Goal: Find specific page/section: Find specific page/section

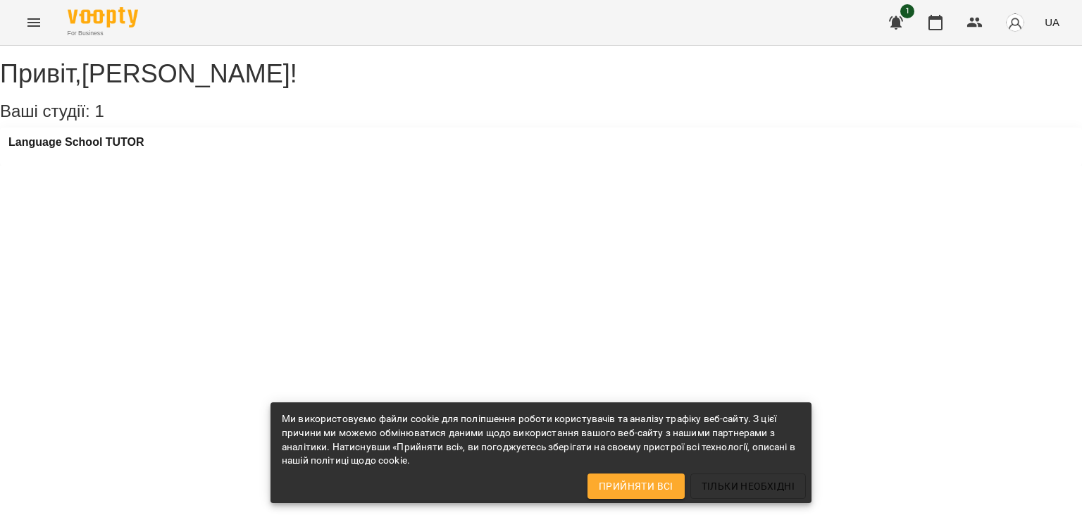
click at [31, 16] on icon "Menu" at bounding box center [33, 22] width 17 height 17
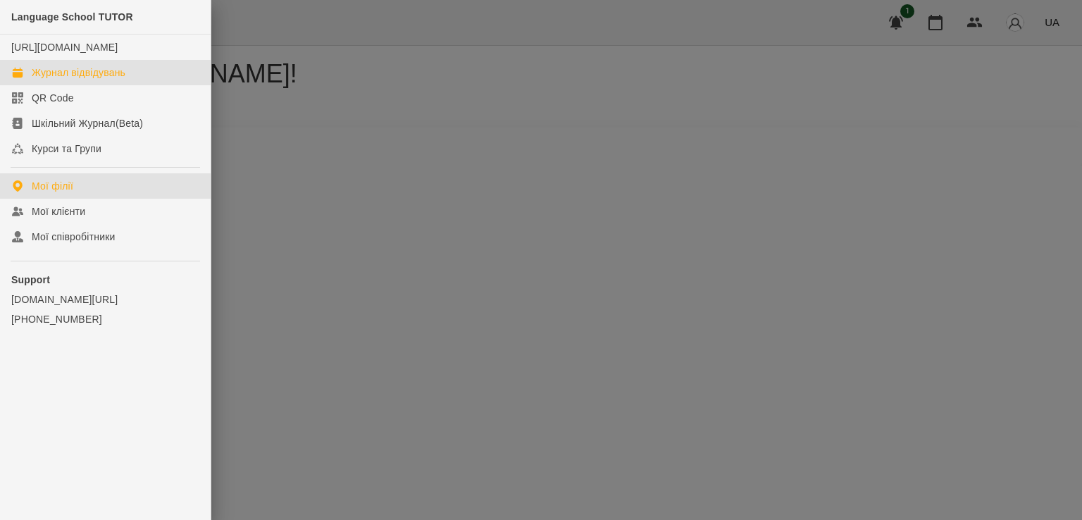
click at [64, 64] on link "Журнал відвідувань" at bounding box center [105, 72] width 211 height 25
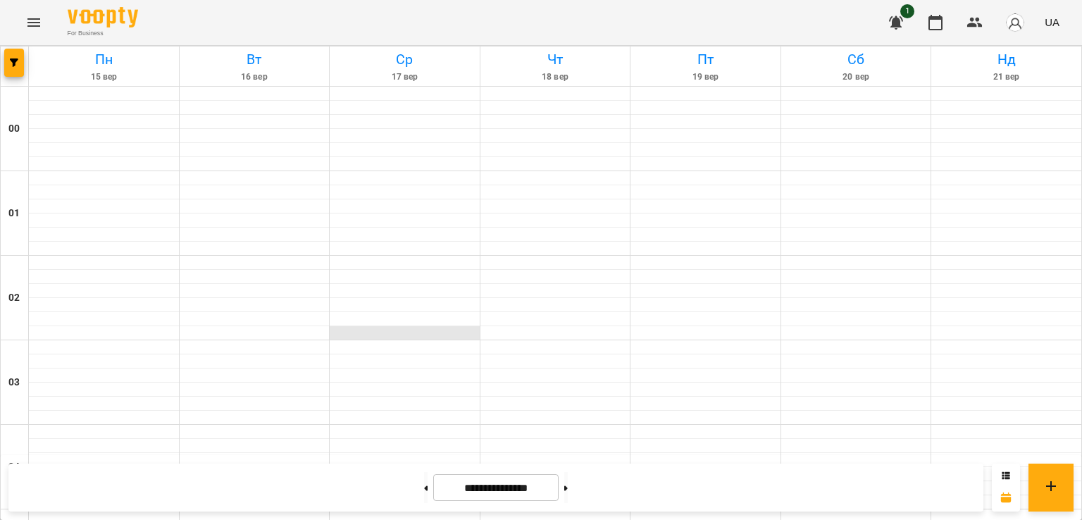
scroll to position [1550, 0]
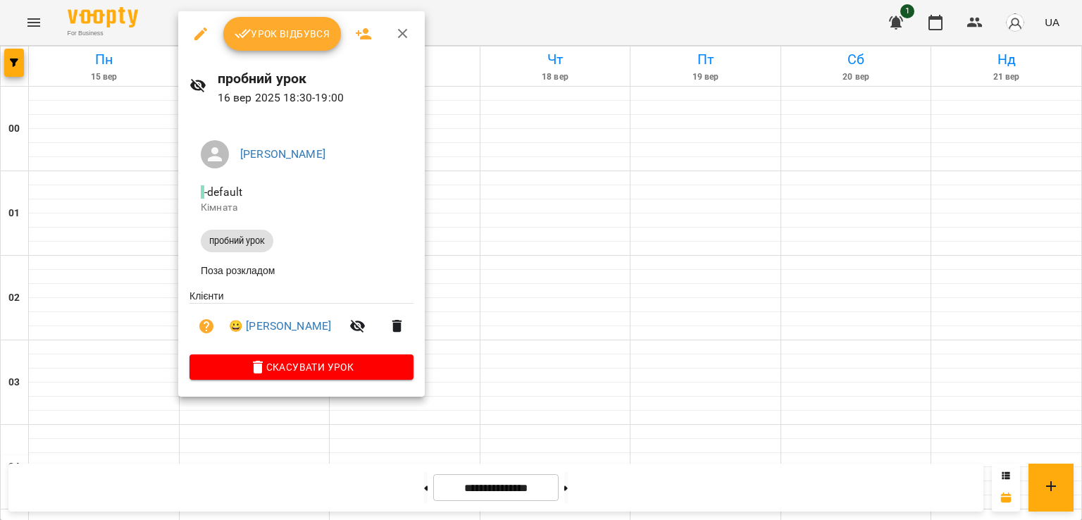
click at [562, 445] on div at bounding box center [541, 260] width 1082 height 520
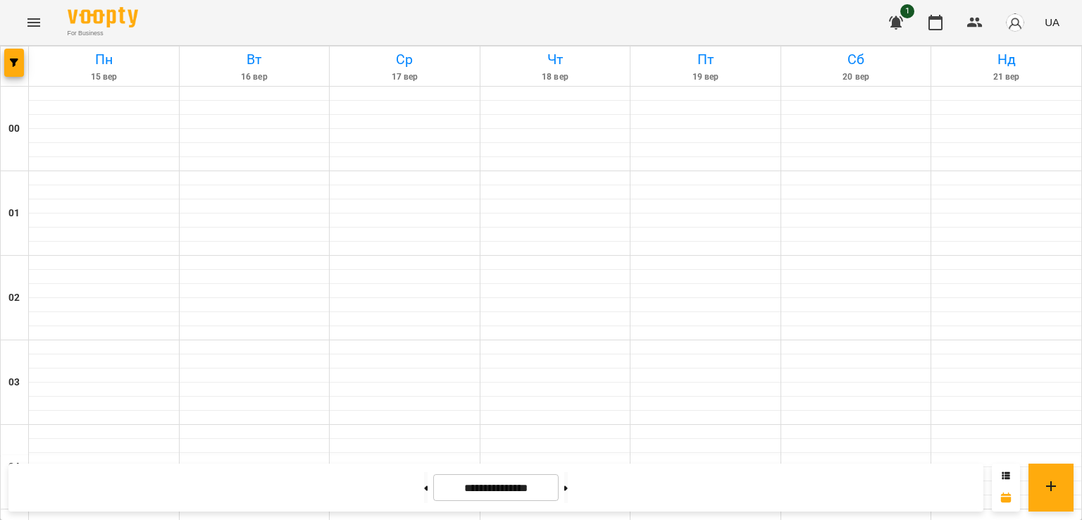
scroll to position [1480, 0]
